Goal: Find contact information: Find contact information

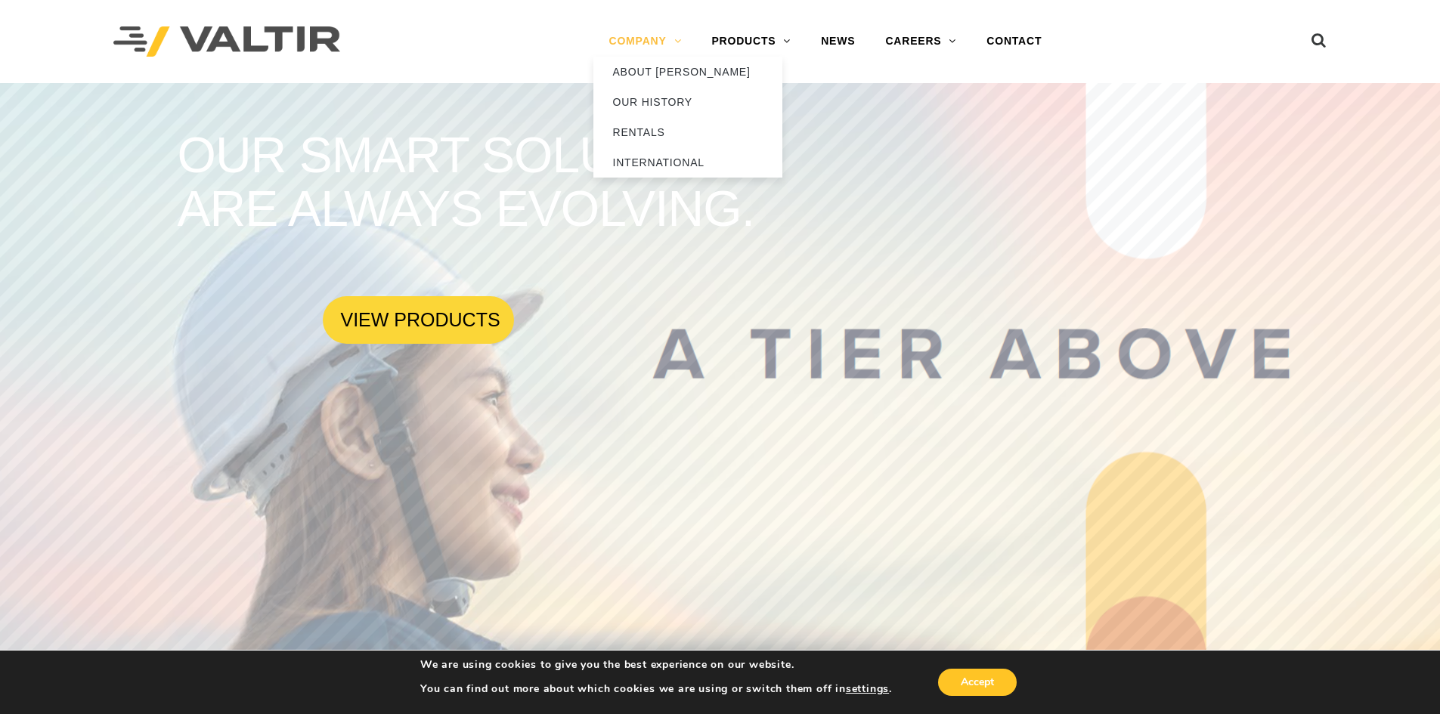
click at [648, 38] on link "COMPANY" at bounding box center [644, 41] width 103 height 30
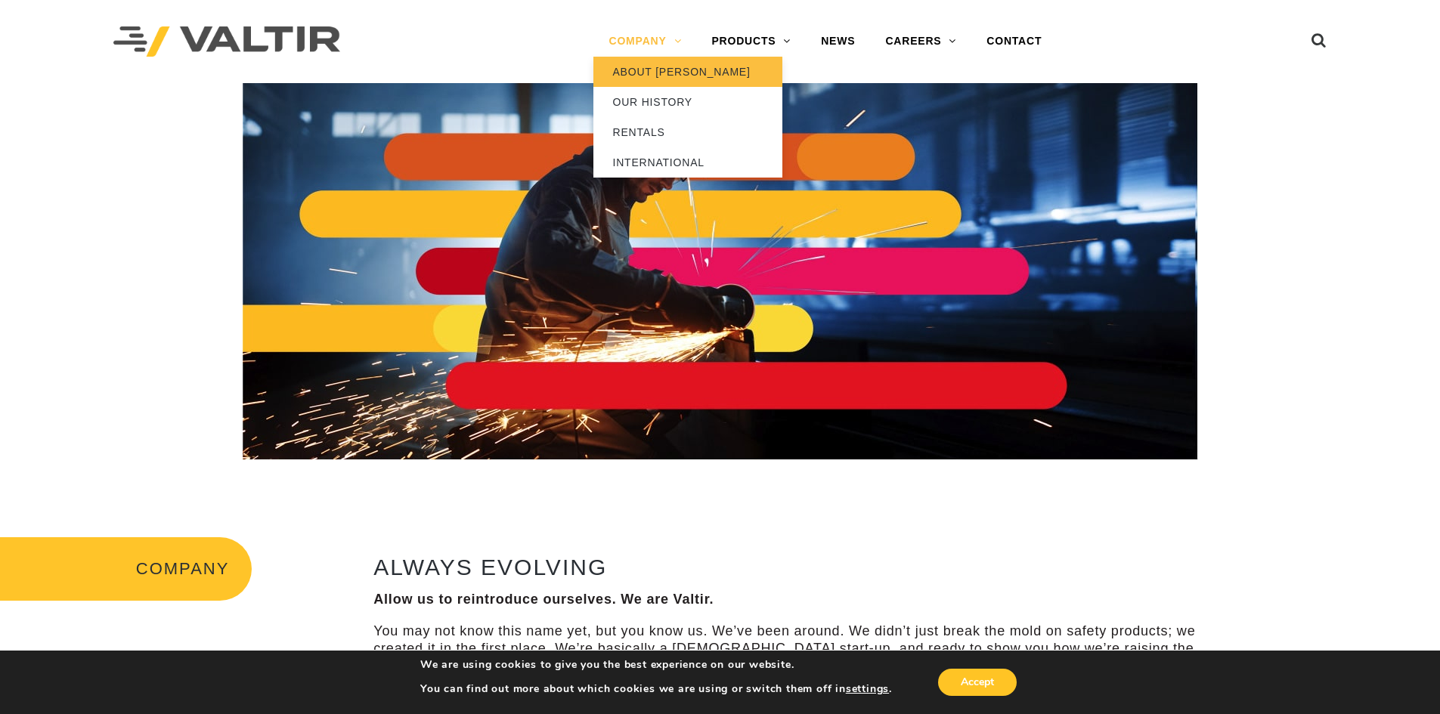
click at [665, 70] on link "ABOUT [PERSON_NAME]" at bounding box center [687, 72] width 189 height 30
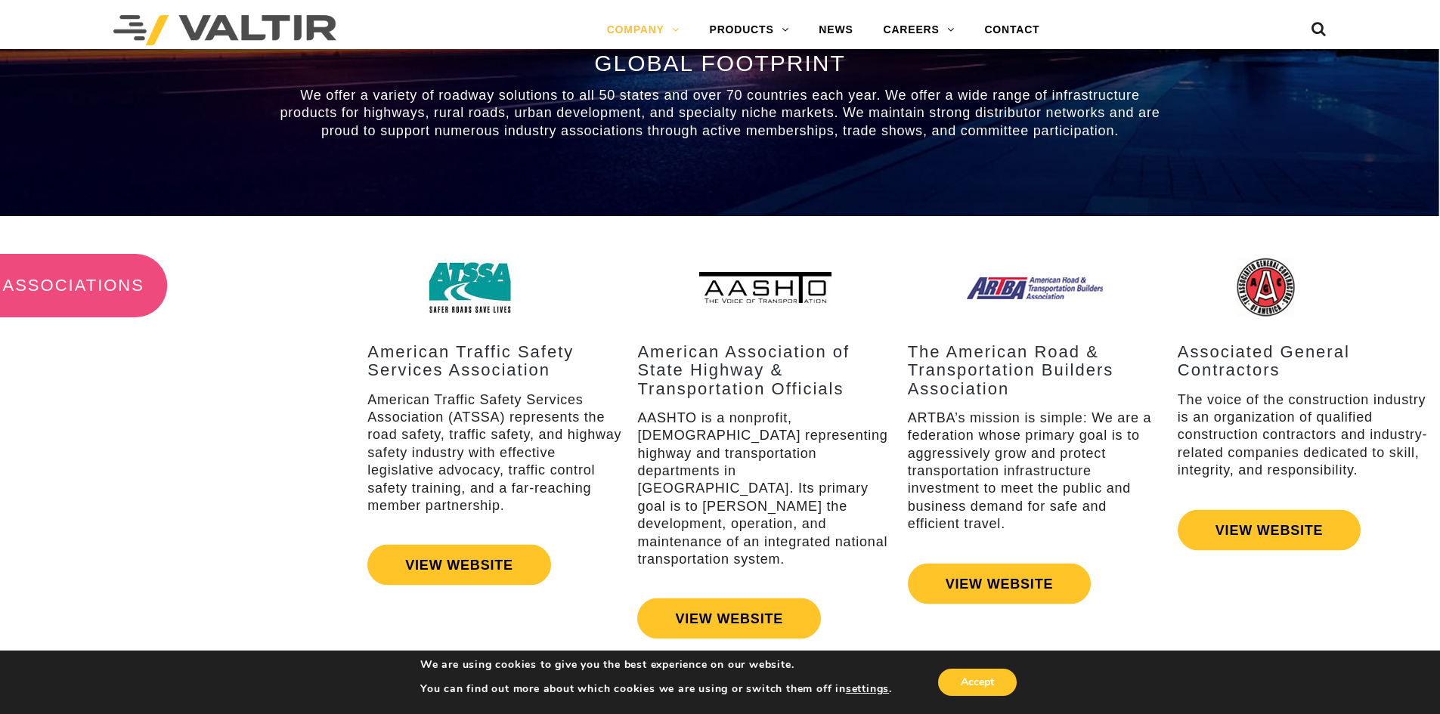
scroll to position [1508, 0]
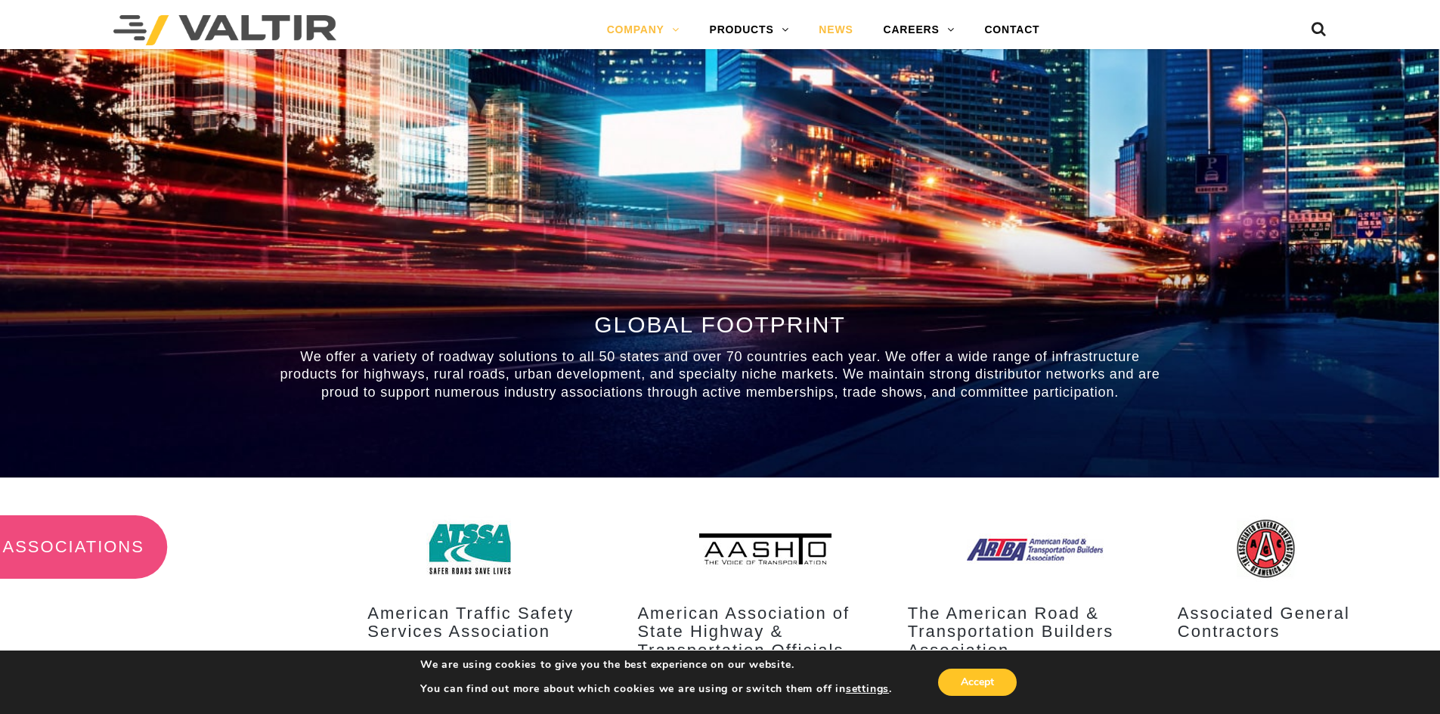
click at [834, 30] on link "NEWS" at bounding box center [835, 30] width 64 height 30
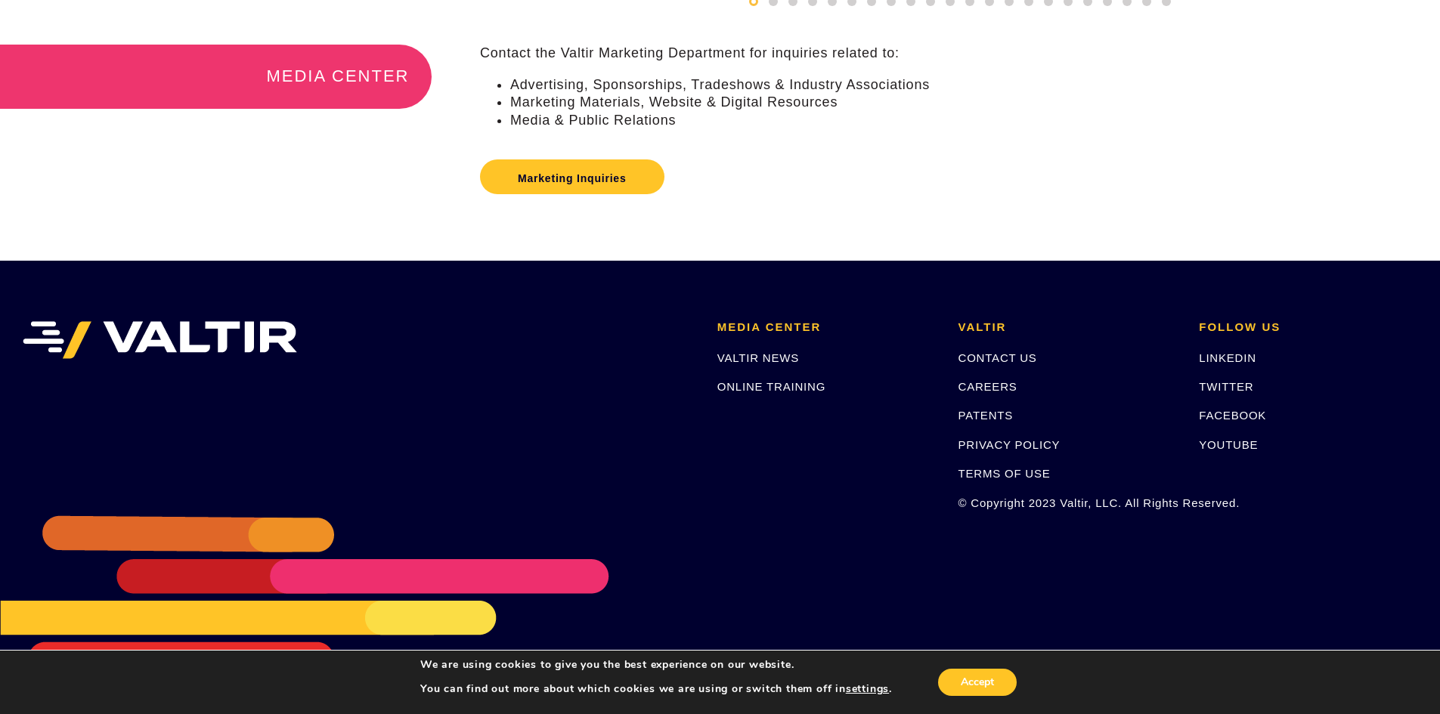
scroll to position [447, 0]
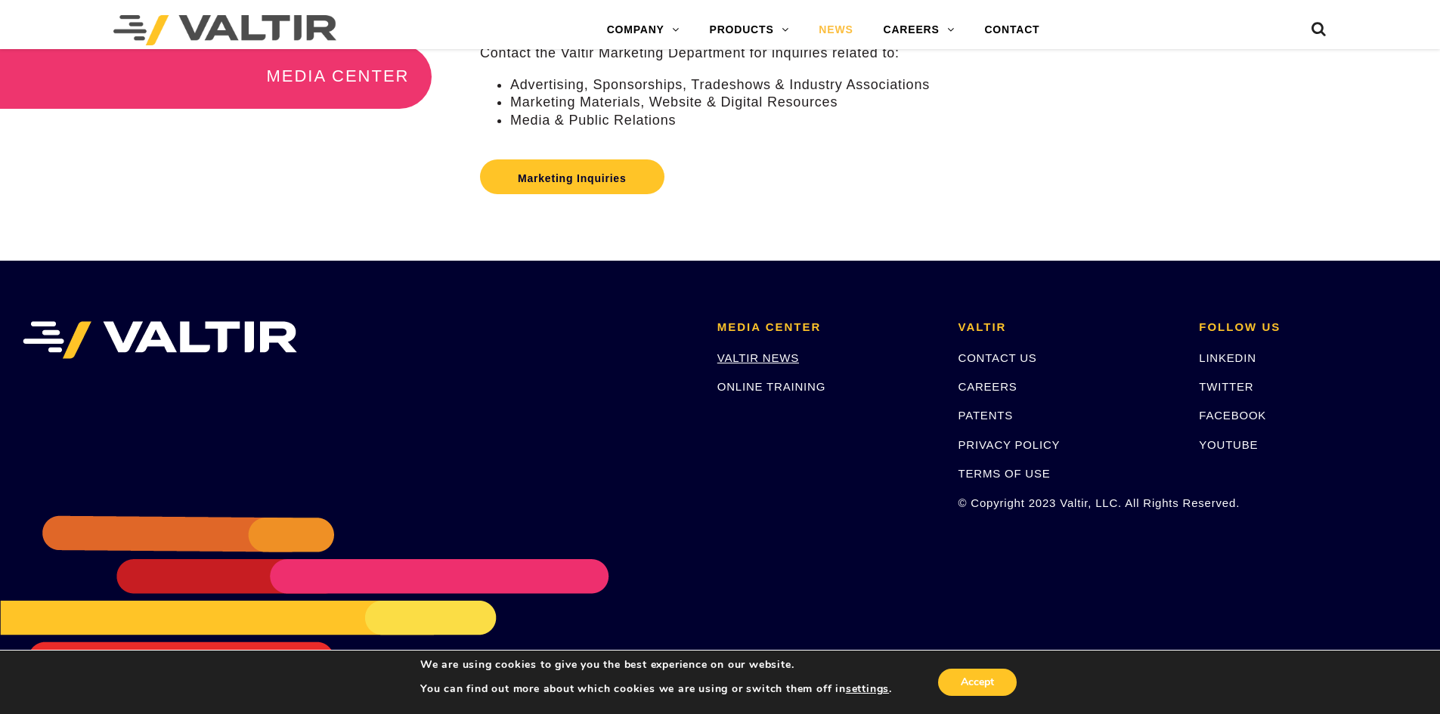
click at [776, 357] on link "VALTIR NEWS" at bounding box center [758, 357] width 82 height 13
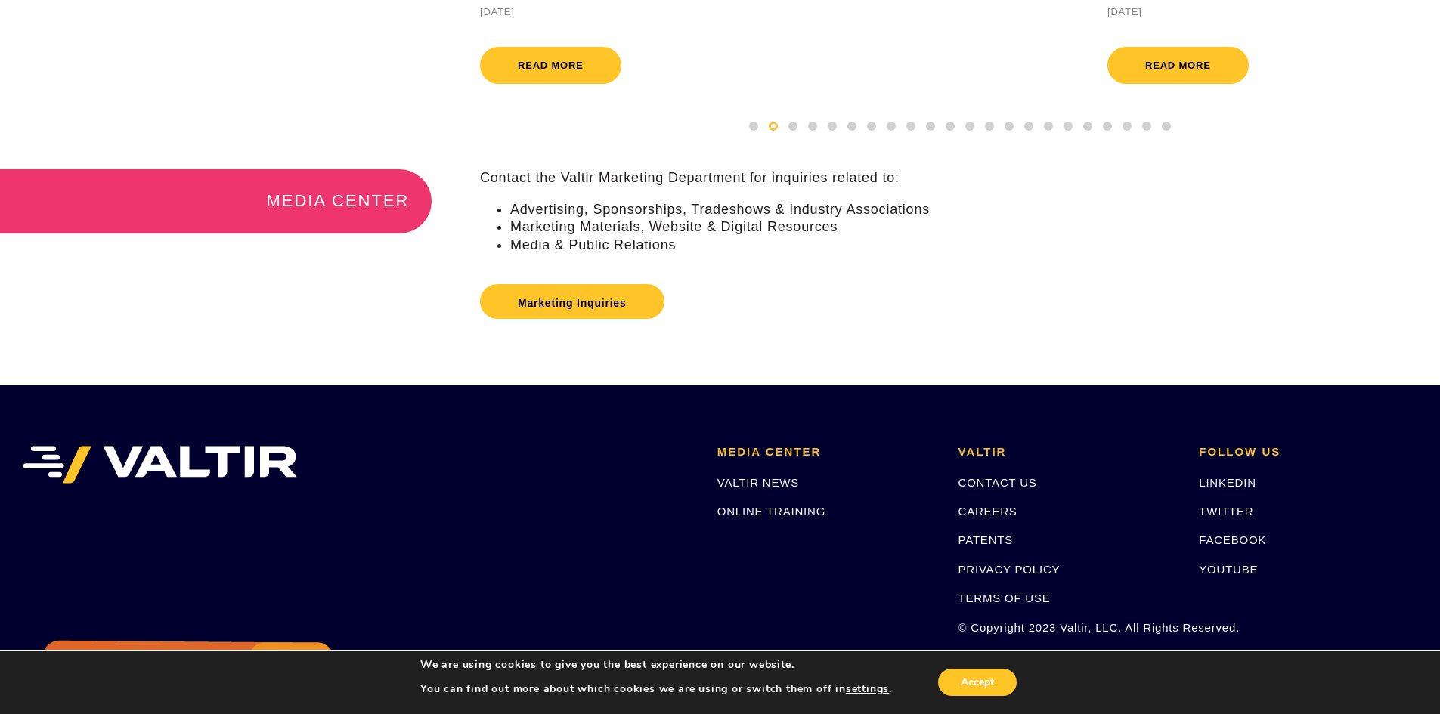
scroll to position [447, 0]
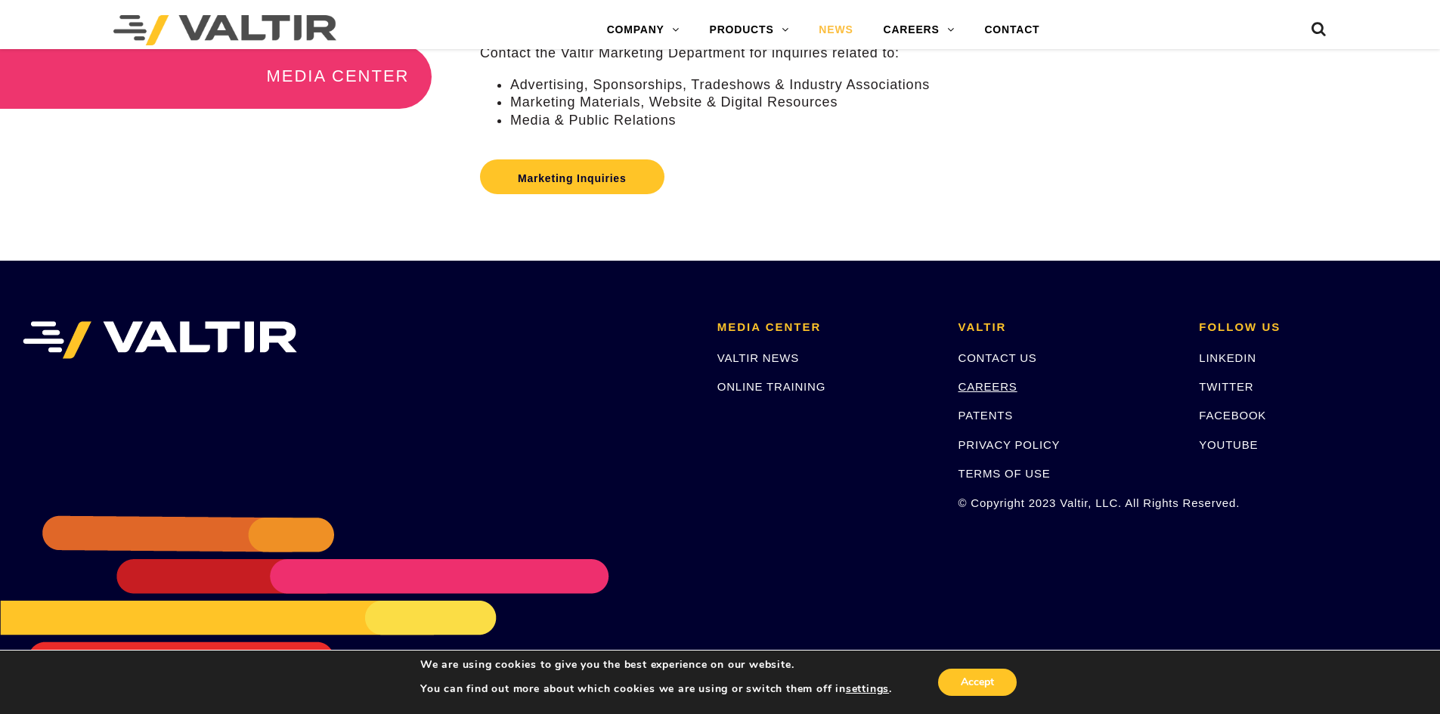
click at [994, 380] on link "CAREERS" at bounding box center [987, 386] width 59 height 13
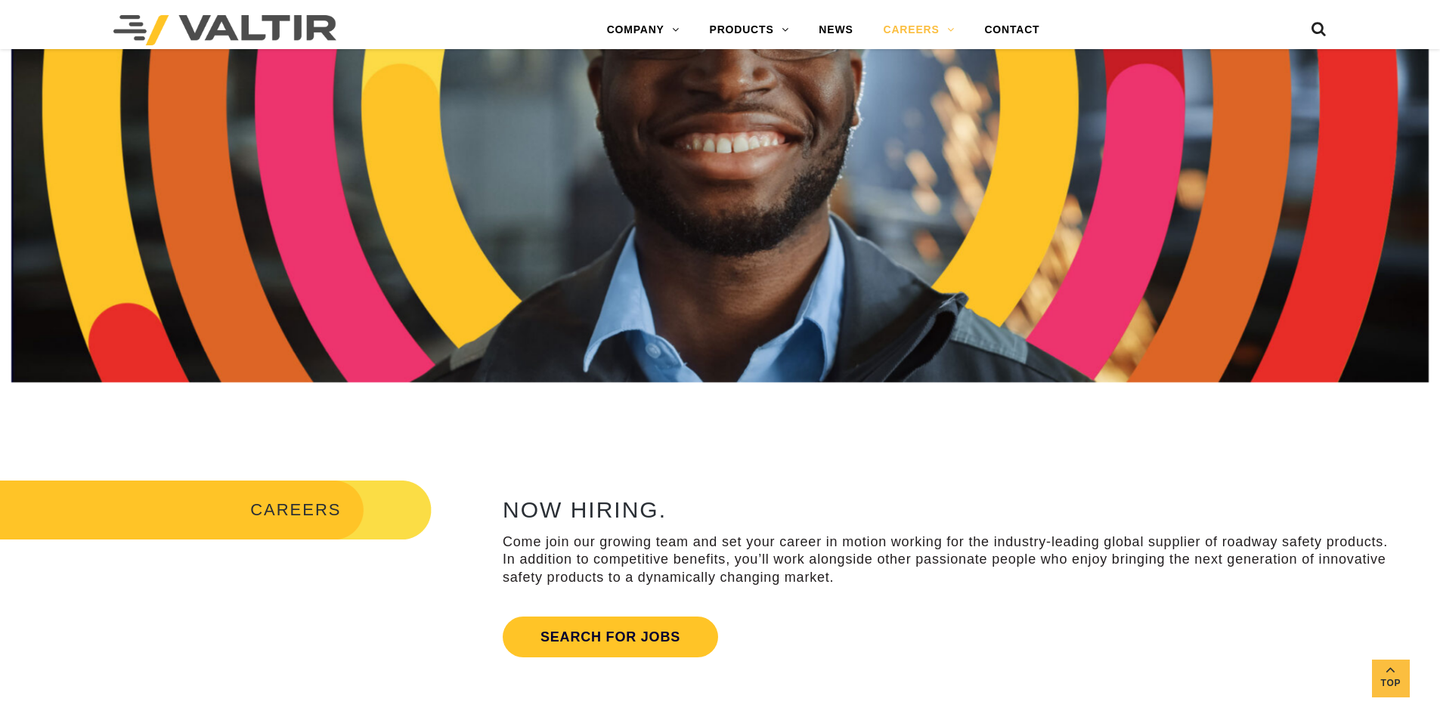
scroll to position [453, 0]
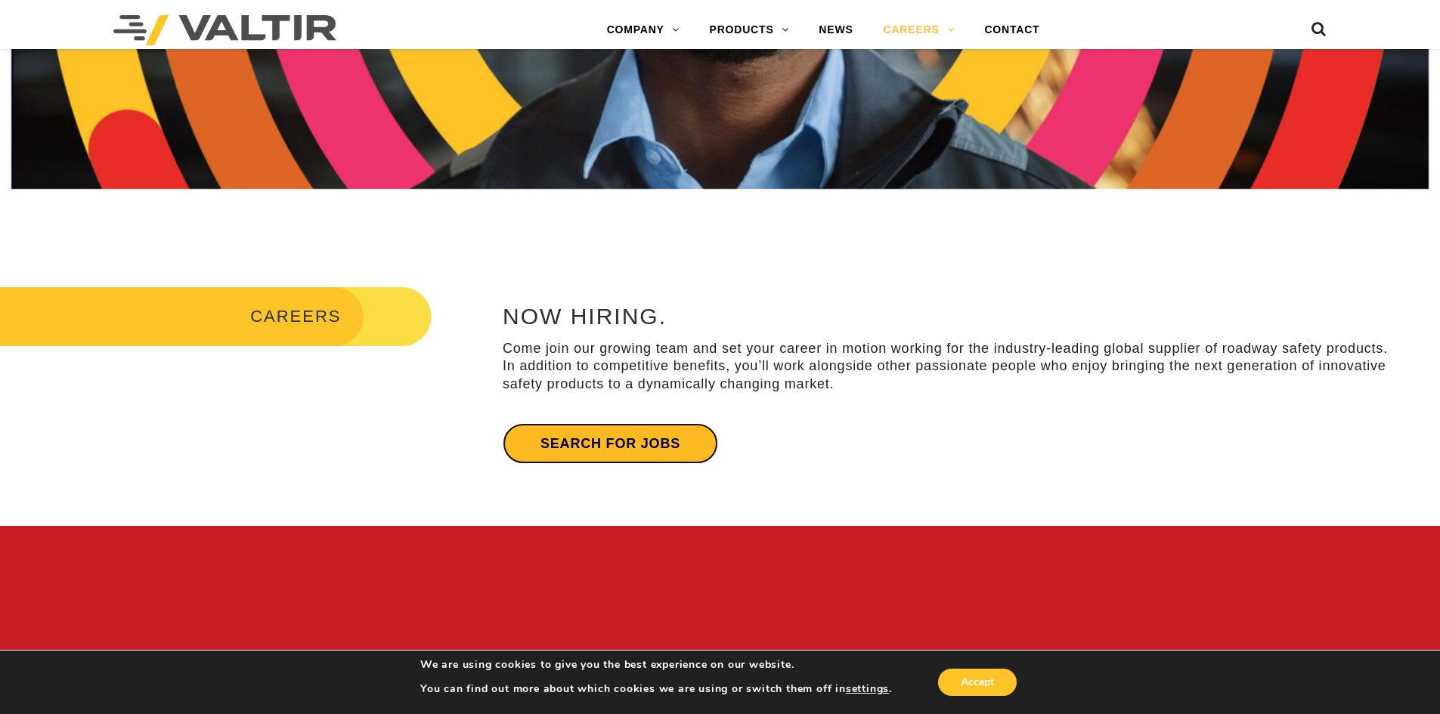
click at [632, 439] on link "Search for jobs" at bounding box center [610, 443] width 215 height 41
click at [1018, 31] on link "CONTACT" at bounding box center [1011, 30] width 85 height 30
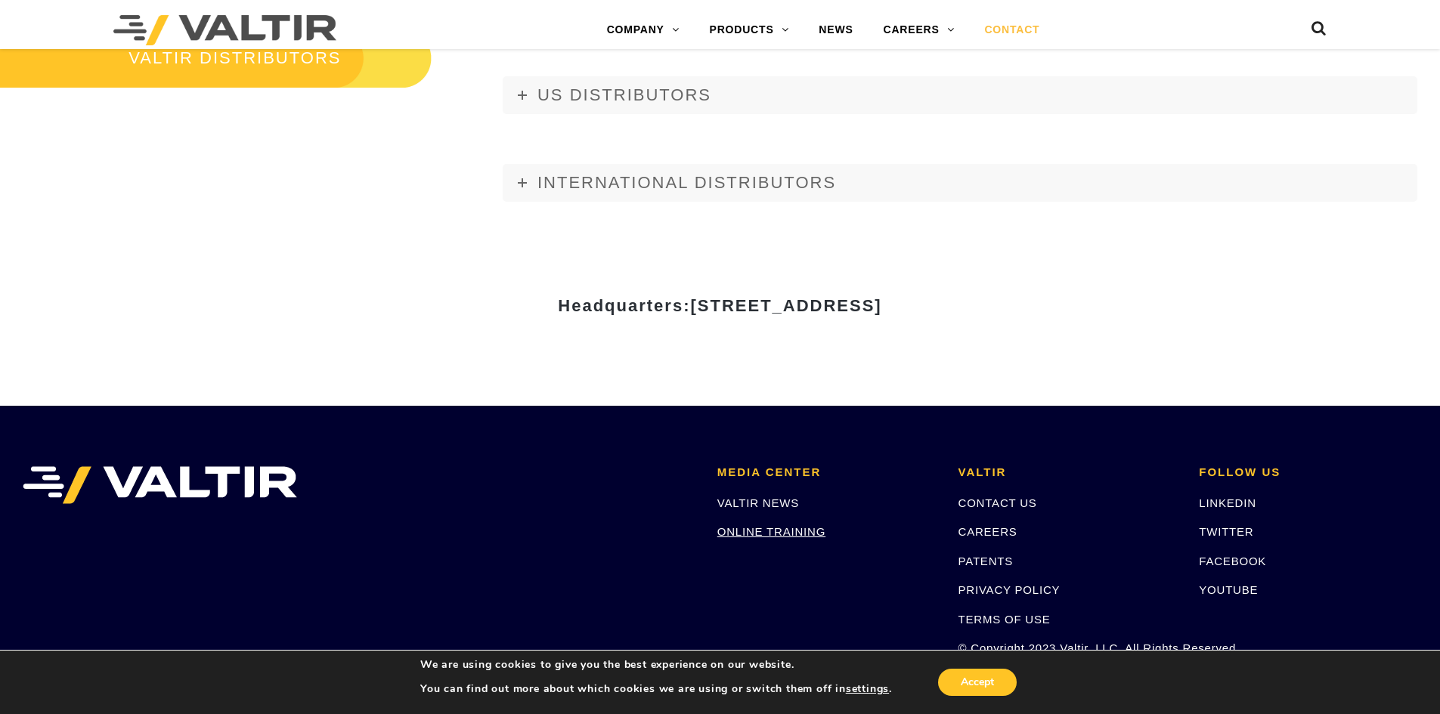
scroll to position [1928, 0]
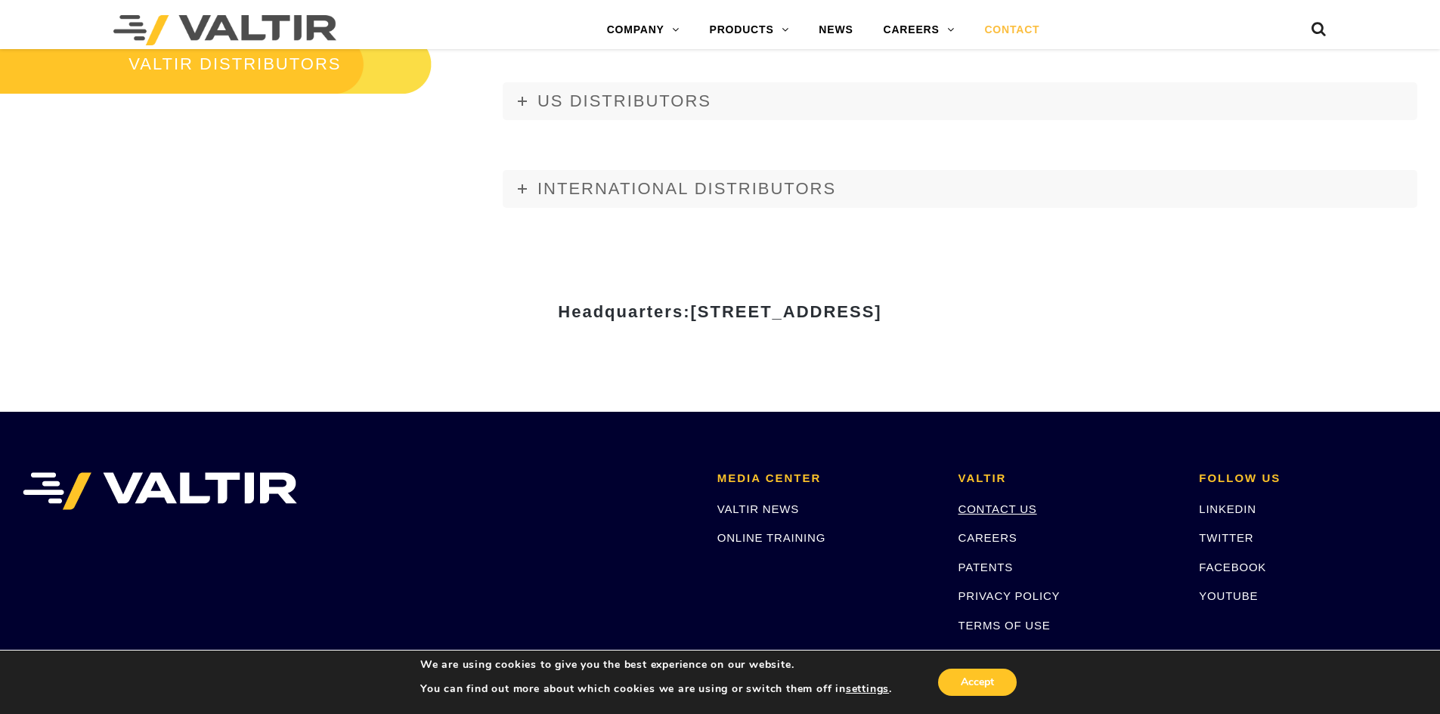
click at [975, 509] on link "CONTACT US" at bounding box center [997, 509] width 79 height 13
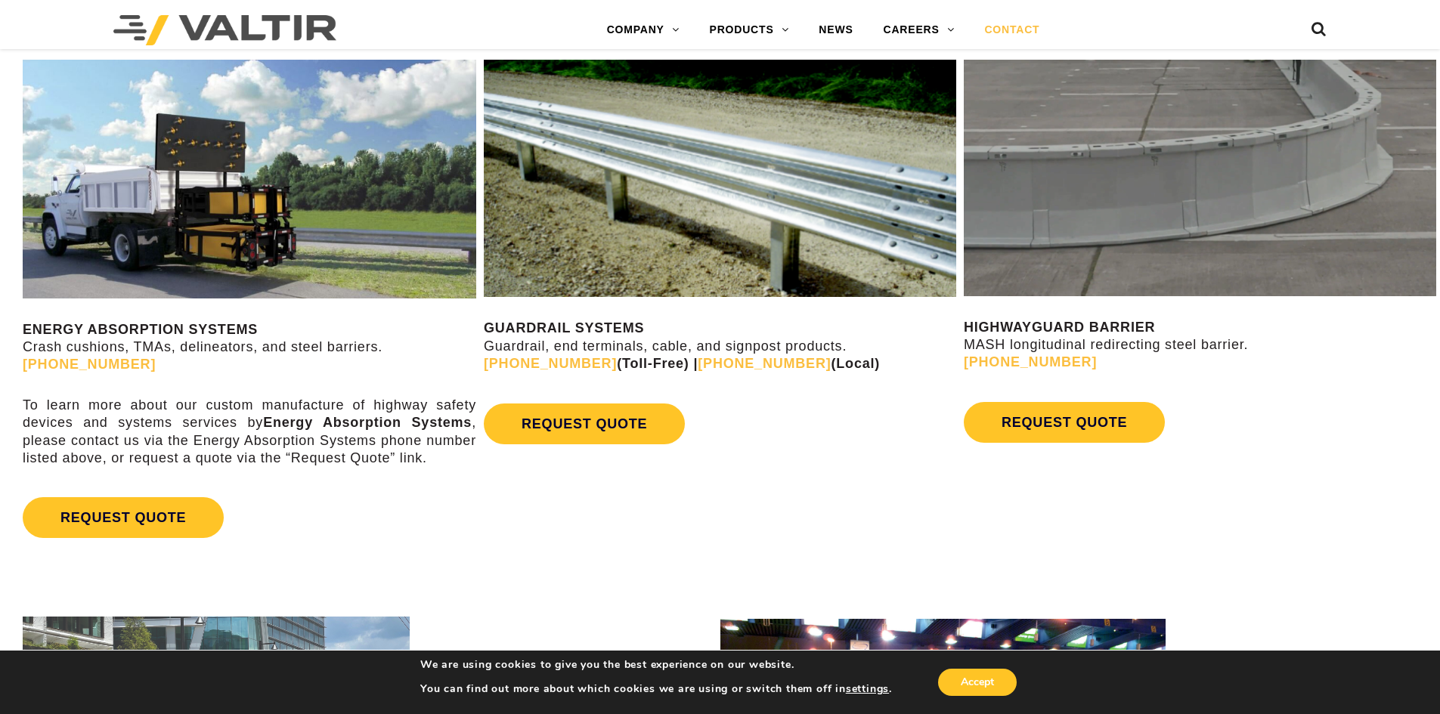
scroll to position [907, 0]
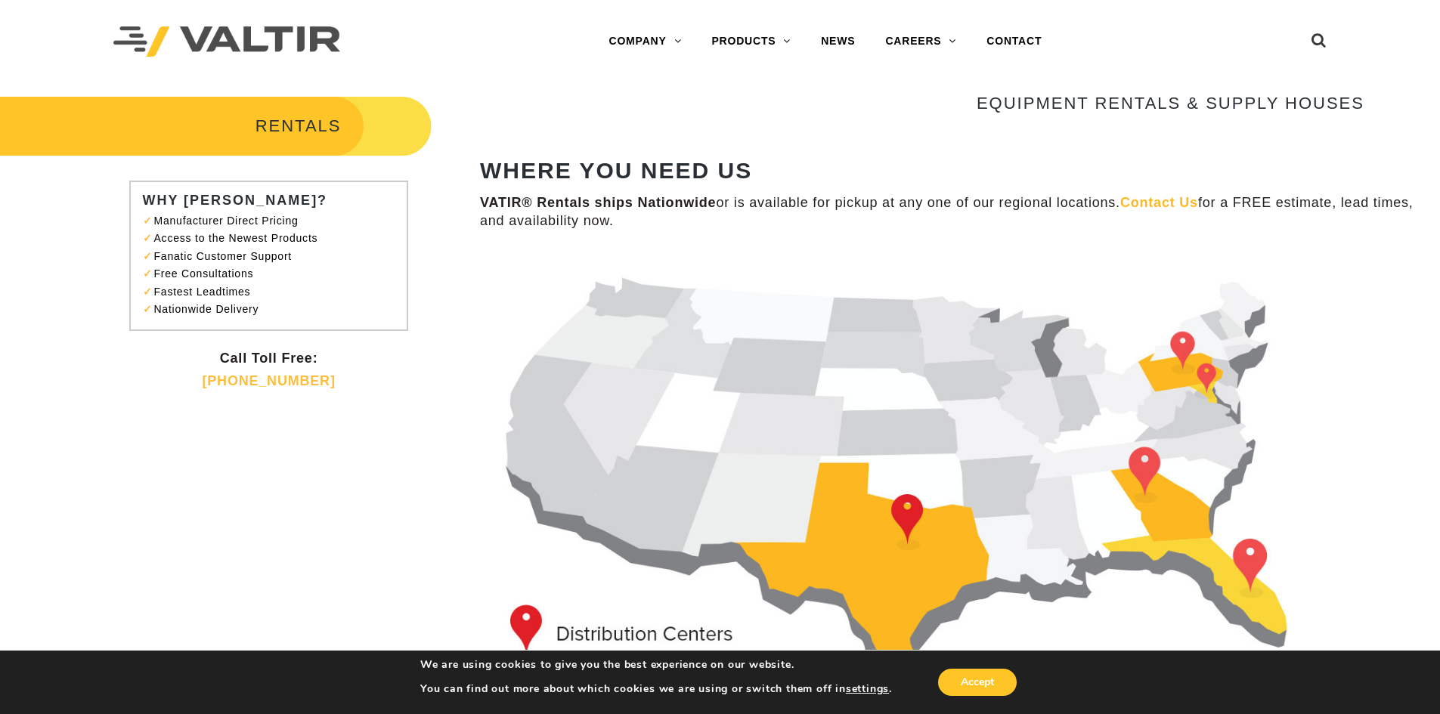
click at [756, 508] on img at bounding box center [922, 478] width 884 height 453
click at [1013, 38] on link "CONTACT" at bounding box center [1013, 41] width 85 height 30
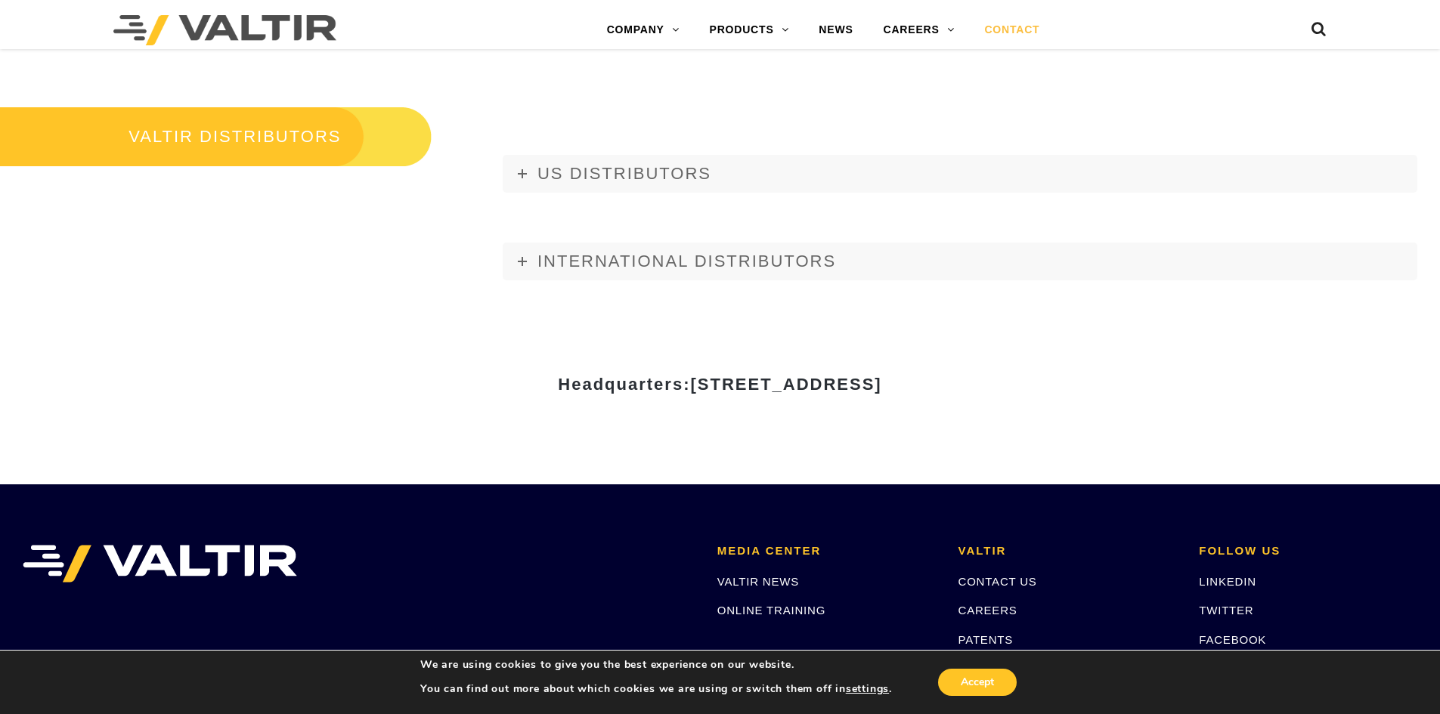
scroll to position [1889, 0]
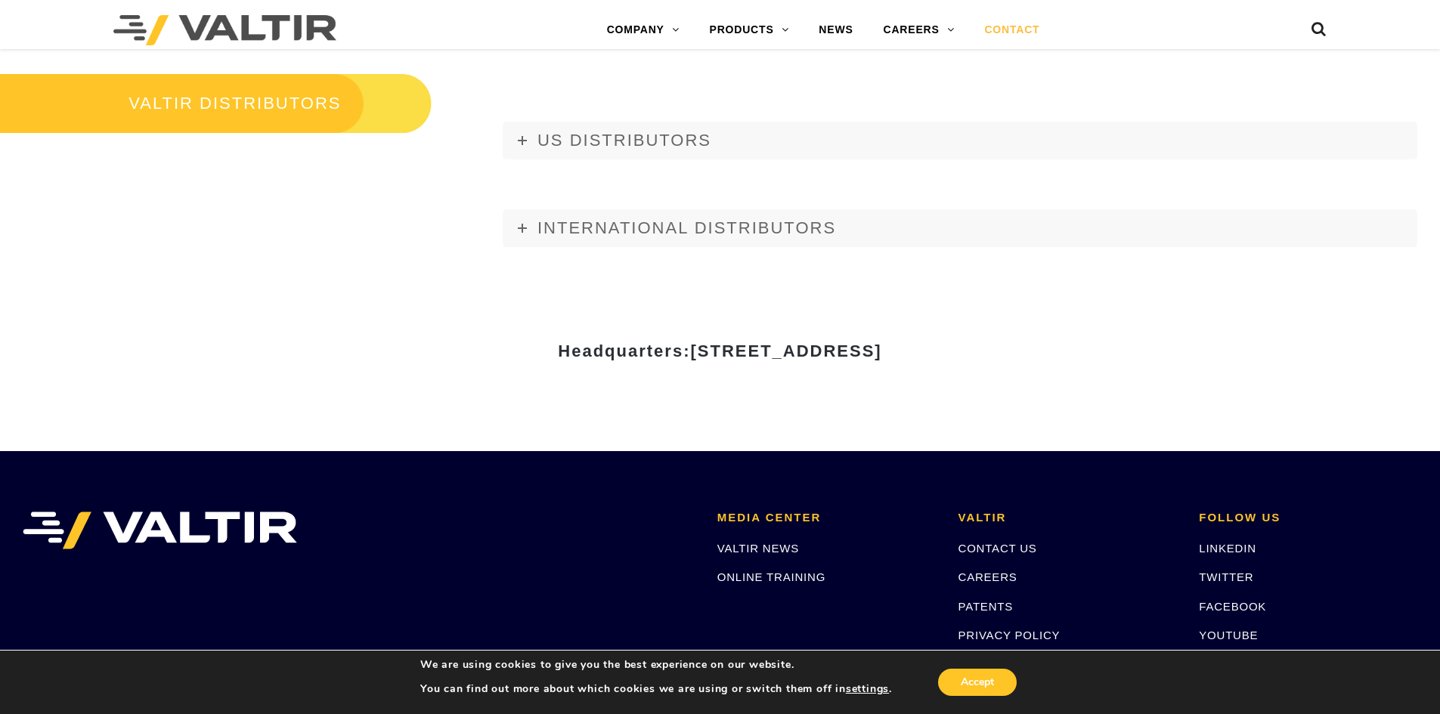
drag, startPoint x: 404, startPoint y: 346, endPoint x: 1044, endPoint y: 359, distance: 640.2
click at [1044, 359] on h3 "Headquarters: 15601 Dallas Parkway, Suite 525 | Addison, TX 75001" at bounding box center [720, 351] width 884 height 18
copy strong "Headquarters: 15601 Dallas Parkway, Suite 525 | Addison, TX 75001"
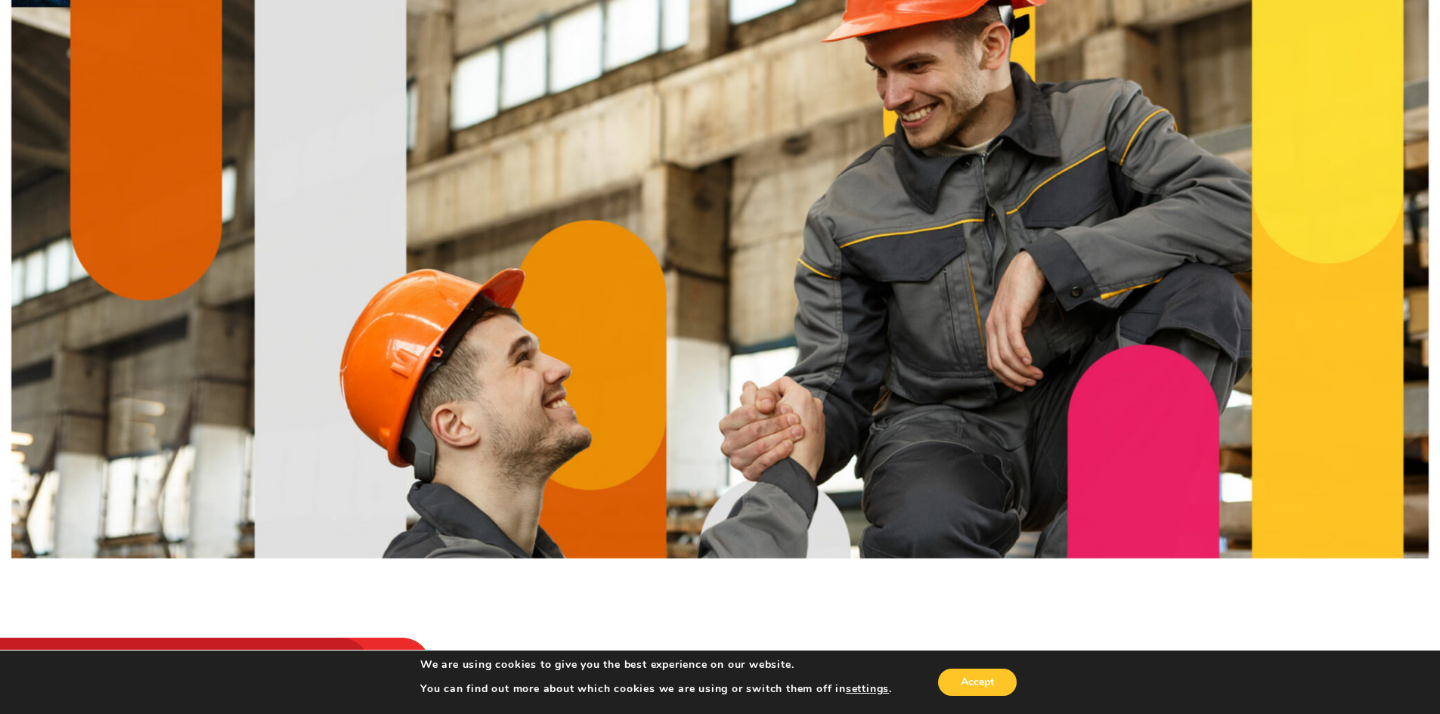
scroll to position [0, 0]
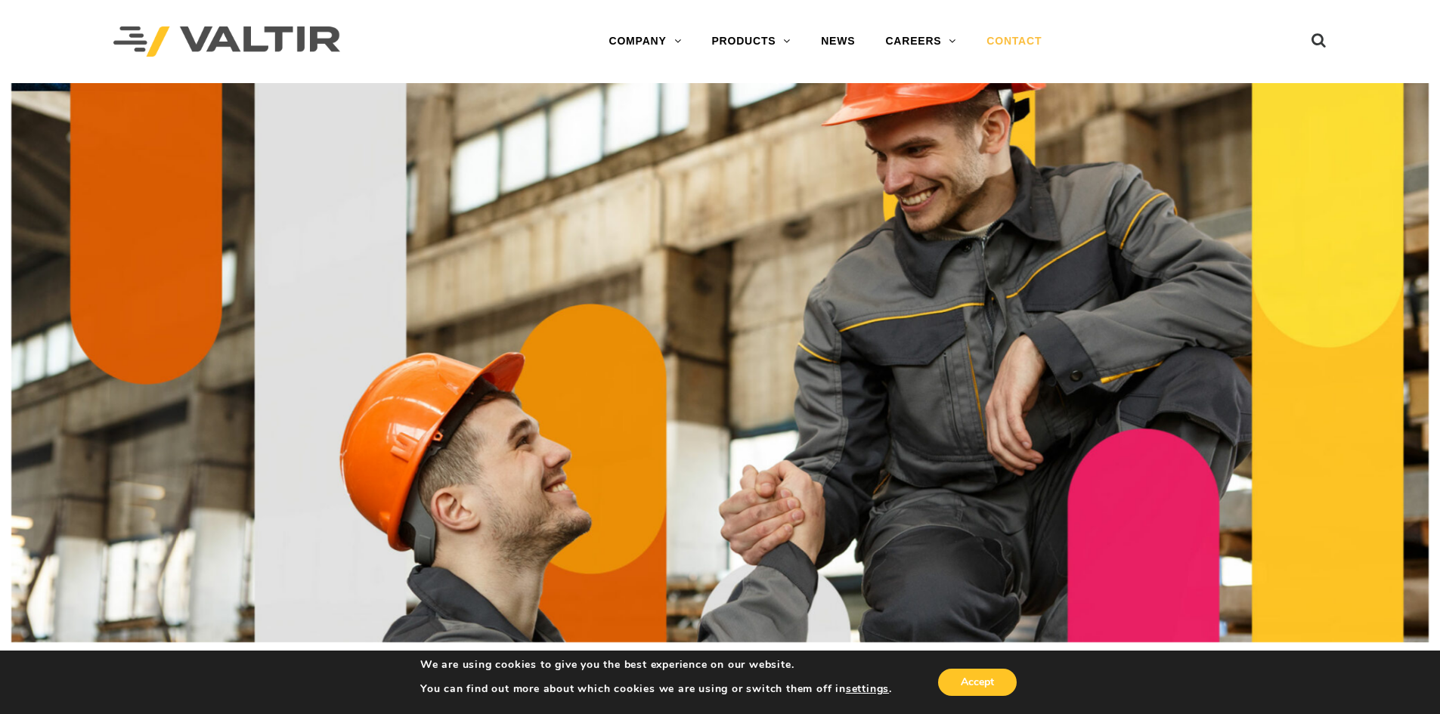
click at [1018, 35] on link "CONTACT" at bounding box center [1013, 41] width 85 height 30
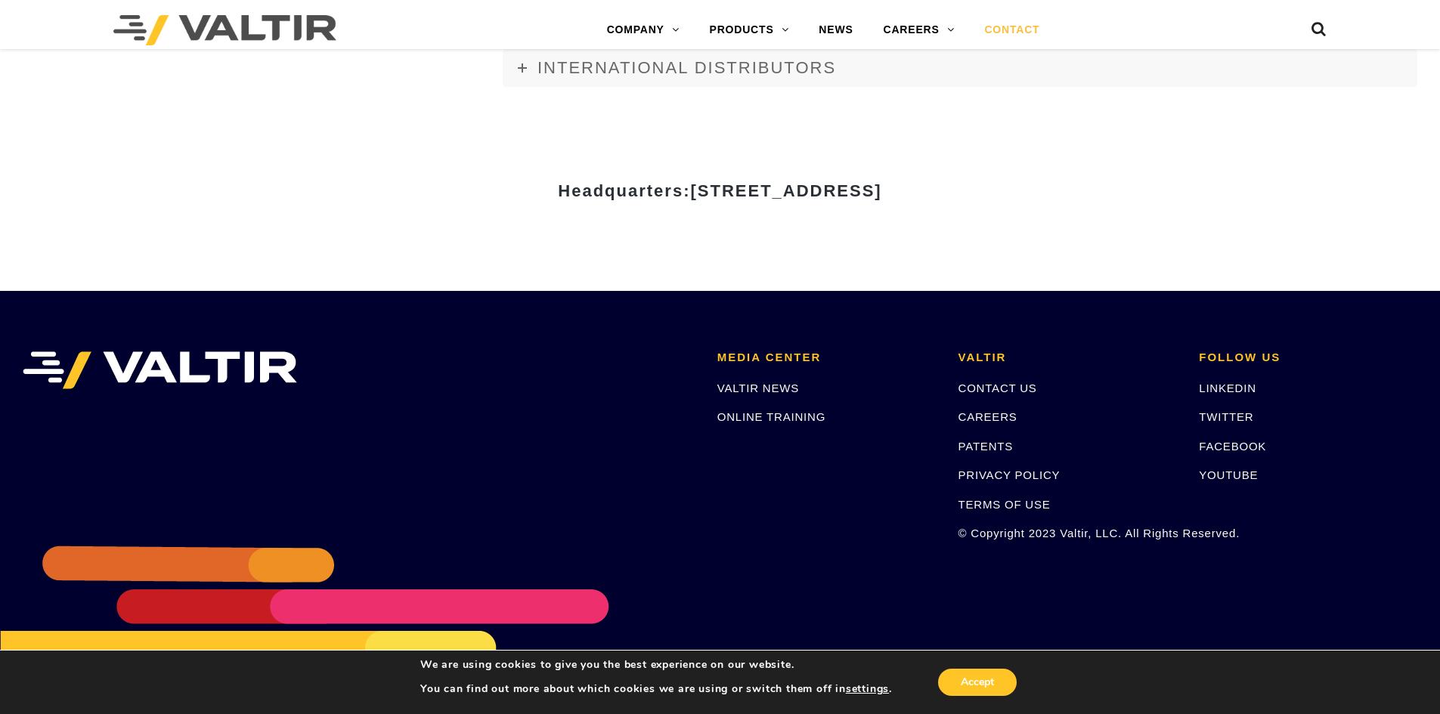
scroll to position [2080, 0]
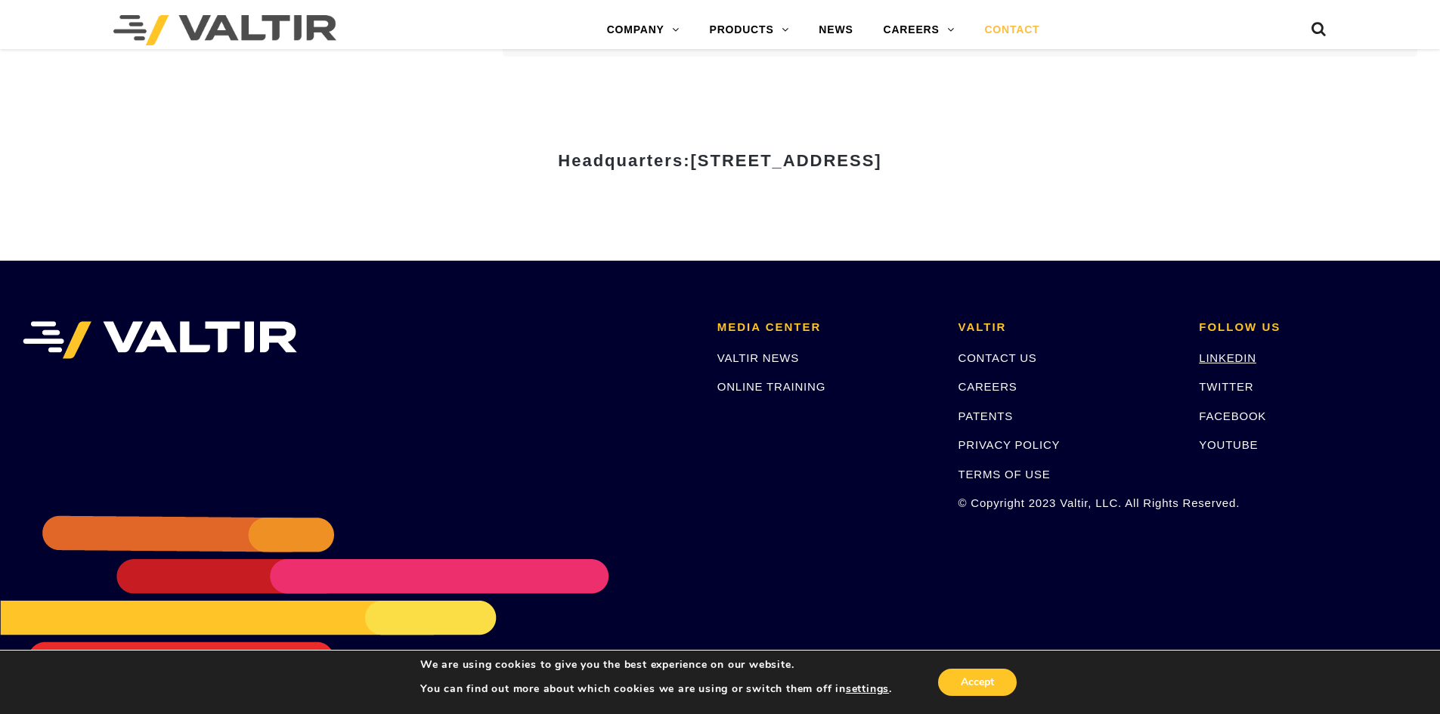
click at [1212, 357] on link "LINKEDIN" at bounding box center [1226, 357] width 57 height 13
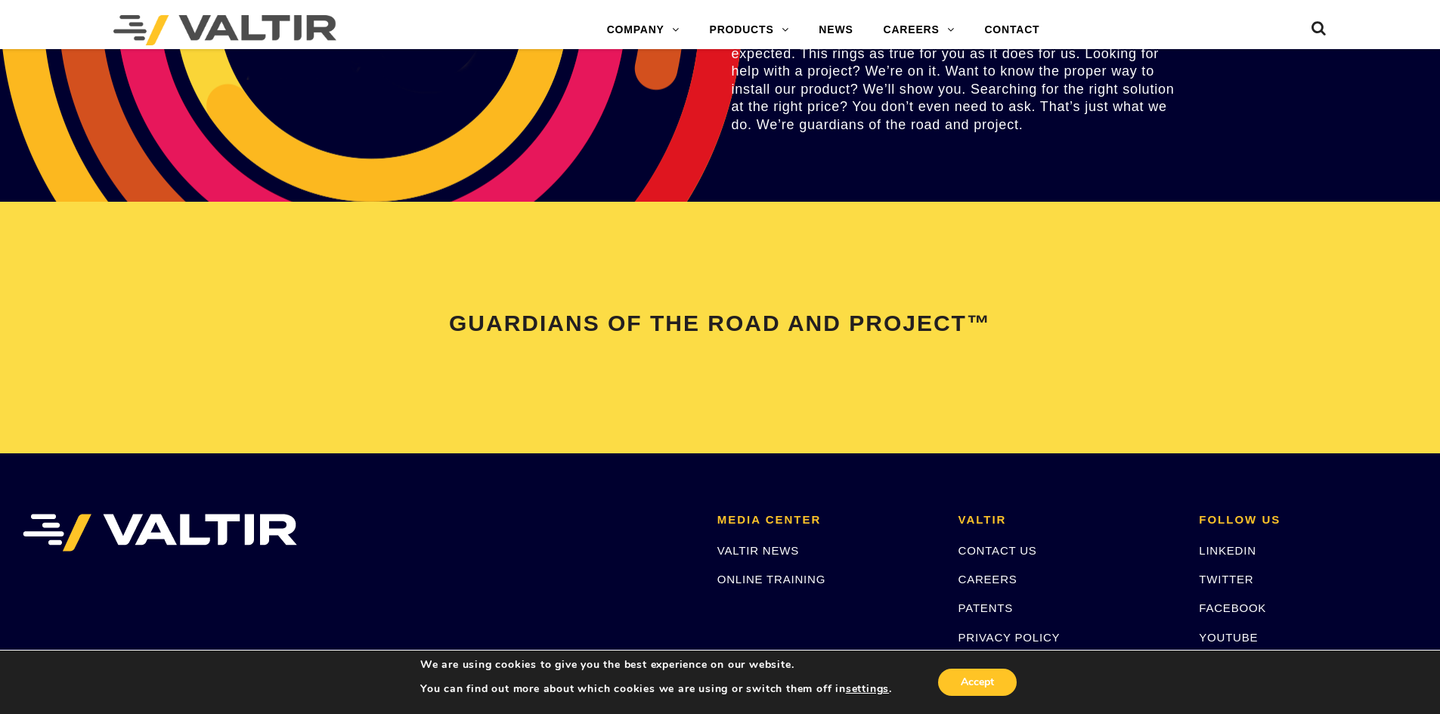
scroll to position [3174, 0]
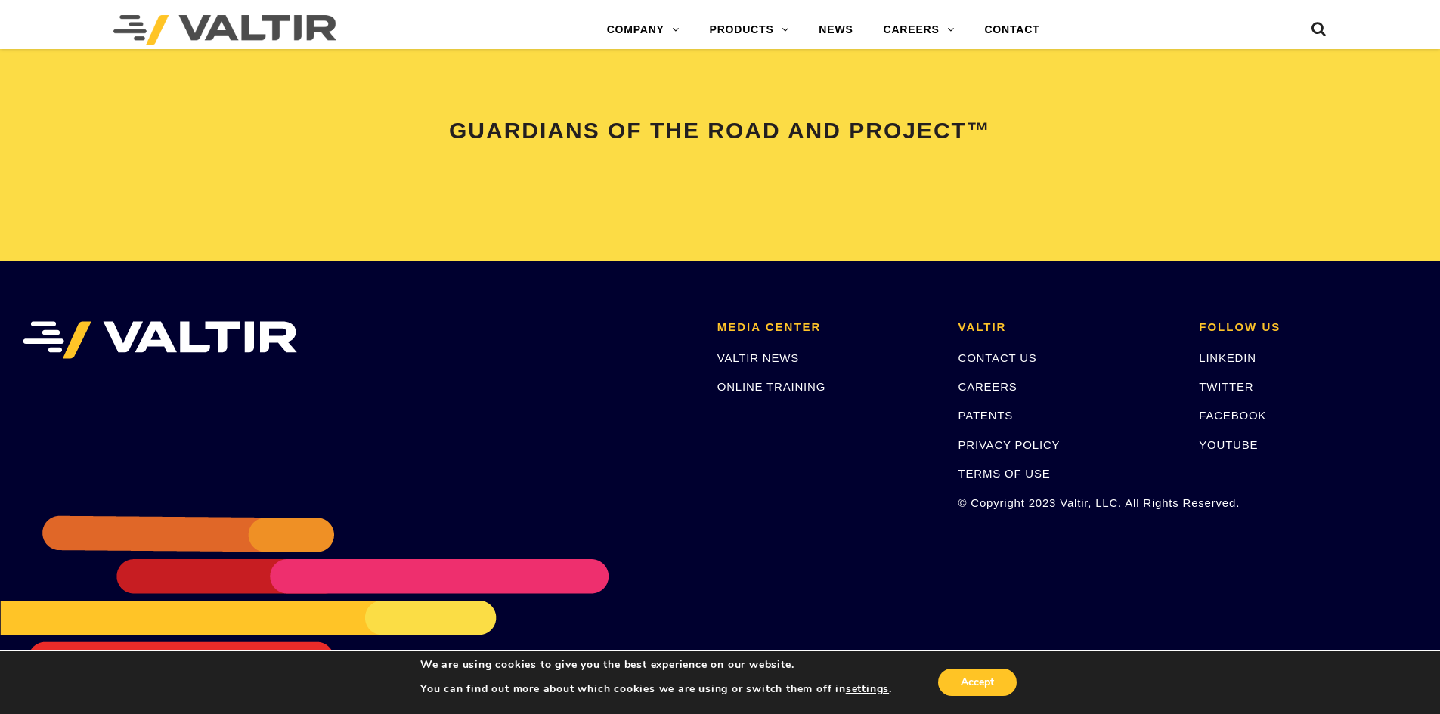
click at [1210, 357] on link "LINKEDIN" at bounding box center [1226, 357] width 57 height 13
